Goal: Go to known website: Go to known website

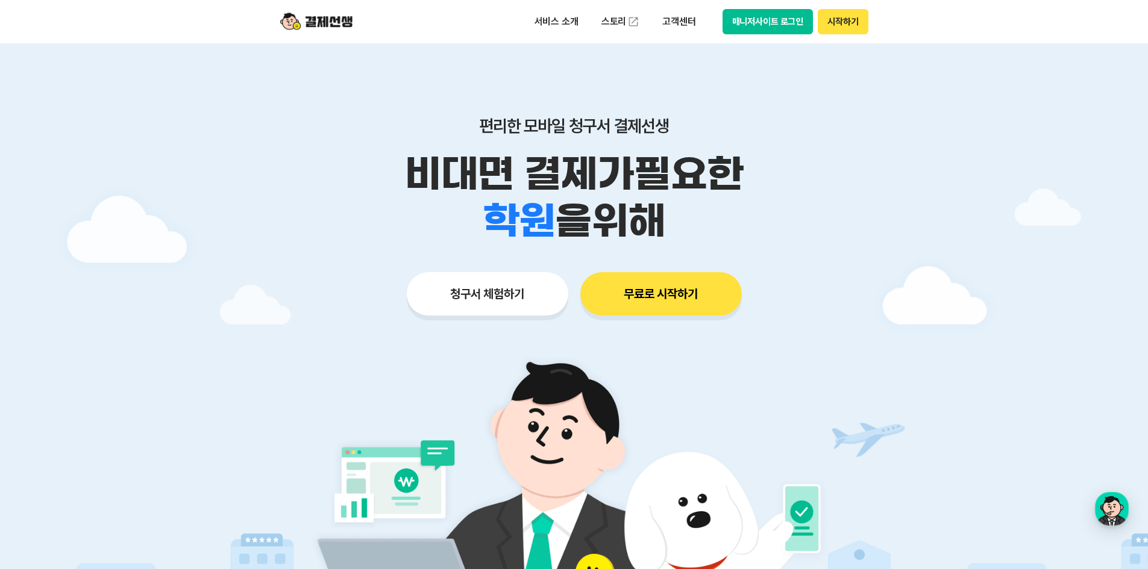
click at [765, 16] on button "매니저사이트 로그인" at bounding box center [767, 21] width 91 height 25
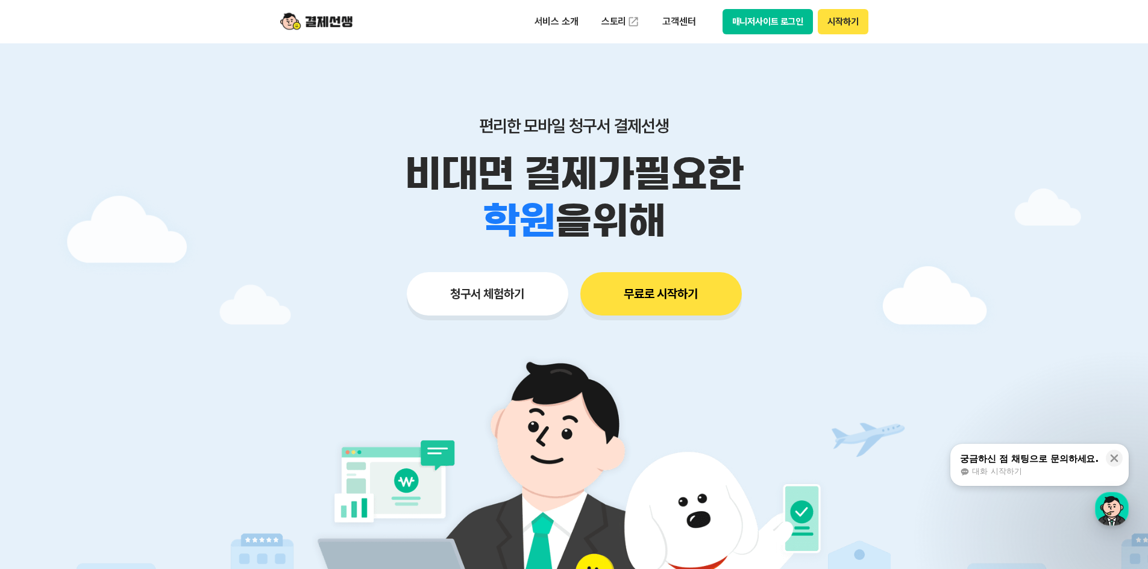
click at [784, 21] on button "매니저사이트 로그인" at bounding box center [767, 21] width 91 height 25
